Goal: Task Accomplishment & Management: Use online tool/utility

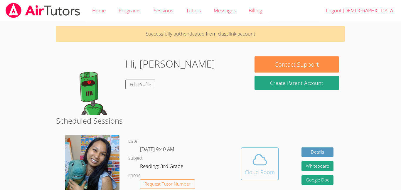
click at [261, 154] on icon at bounding box center [259, 159] width 16 height 16
click at [268, 165] on span at bounding box center [260, 159] width 30 height 16
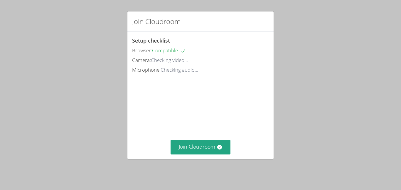
click at [241, 119] on div "Setup checklist Browser: Compatible Camera: Checking video... Microphone: Check…" at bounding box center [200, 83] width 146 height 103
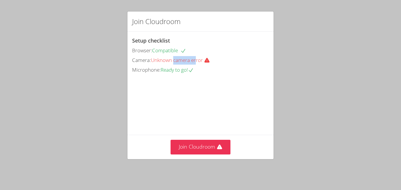
drag, startPoint x: 197, startPoint y: 60, endPoint x: 175, endPoint y: 60, distance: 22.0
click at [175, 60] on span "Unknown camera error" at bounding box center [183, 60] width 64 height 7
click at [203, 59] on span "Unknown camera error" at bounding box center [183, 60] width 64 height 7
drag, startPoint x: 203, startPoint y: 60, endPoint x: 145, endPoint y: 65, distance: 58.9
click at [145, 65] on div "Setup checklist Browser: Compatible Camera: Unknown camera error Microphone: Re…" at bounding box center [200, 55] width 137 height 38
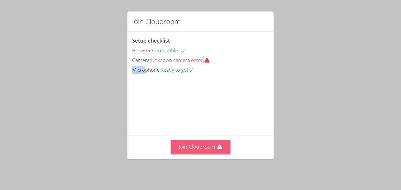
click at [220, 151] on button "Join Cloudroom" at bounding box center [200, 147] width 60 height 14
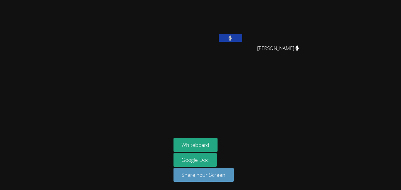
click at [77, 82] on div at bounding box center [85, 94] width 166 height 185
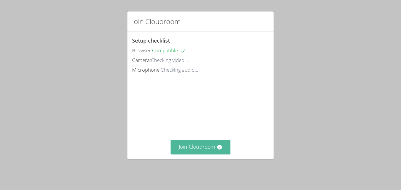
click at [212, 146] on button "Join Cloudroom" at bounding box center [200, 147] width 60 height 14
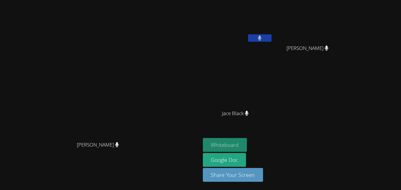
click at [221, 140] on button "Whiteboard" at bounding box center [225, 145] width 44 height 14
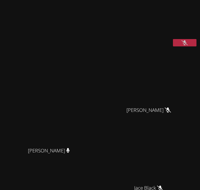
click at [180, 42] on button at bounding box center [184, 42] width 23 height 7
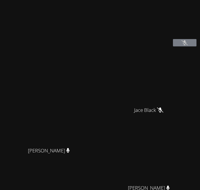
click at [187, 44] on icon at bounding box center [184, 42] width 6 height 5
click at [192, 46] on button at bounding box center [184, 42] width 23 height 7
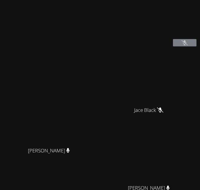
click at [192, 46] on button at bounding box center [184, 42] width 23 height 7
click at [183, 43] on icon at bounding box center [184, 42] width 6 height 5
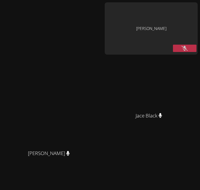
click at [181, 51] on icon at bounding box center [184, 48] width 6 height 5
